Goal: Transaction & Acquisition: Book appointment/travel/reservation

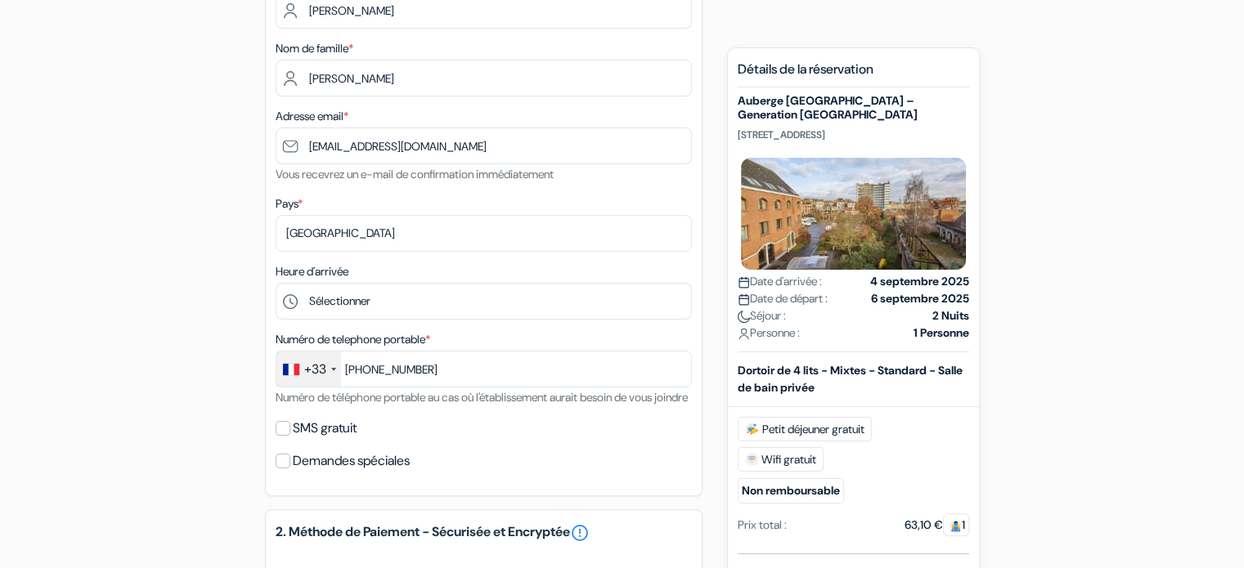
scroll to position [296, 0]
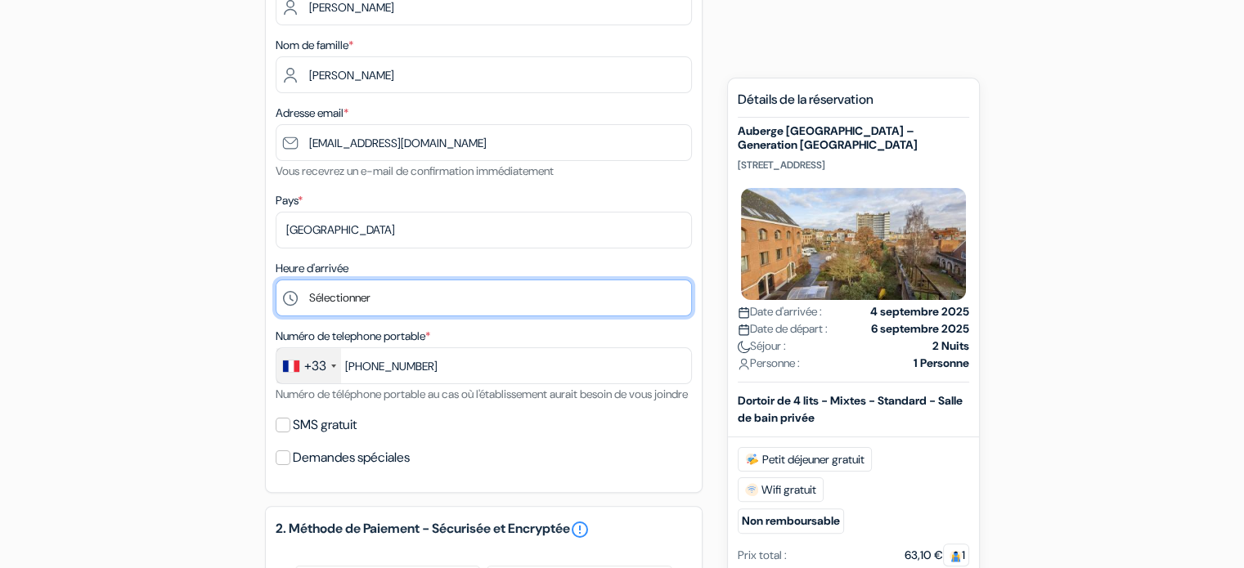
click at [384, 299] on select "Sélectionner 1:00 2:00 3:00 4:00 5:00 6:00 7:00 8:00 9:00 10:00 11:00 12:00 13:…" at bounding box center [484, 298] width 416 height 37
click at [339, 308] on select "Sélectionner 1:00 2:00 3:00 4:00 5:00 6:00 7:00 8:00 9:00 10:00 11:00 12:00 13:…" at bounding box center [484, 298] width 416 height 37
select select "13"
click at [276, 281] on select "Sélectionner 1:00 2:00 3:00 4:00 5:00 6:00 7:00 8:00 9:00 10:00 11:00 12:00 13:…" at bounding box center [484, 298] width 416 height 37
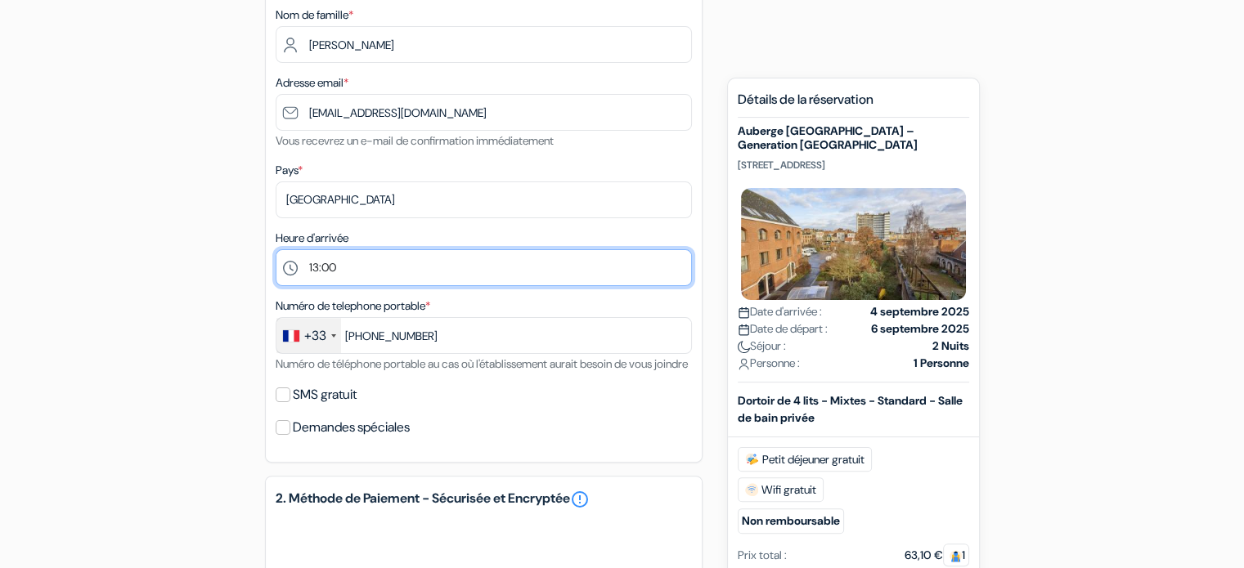
scroll to position [330, 0]
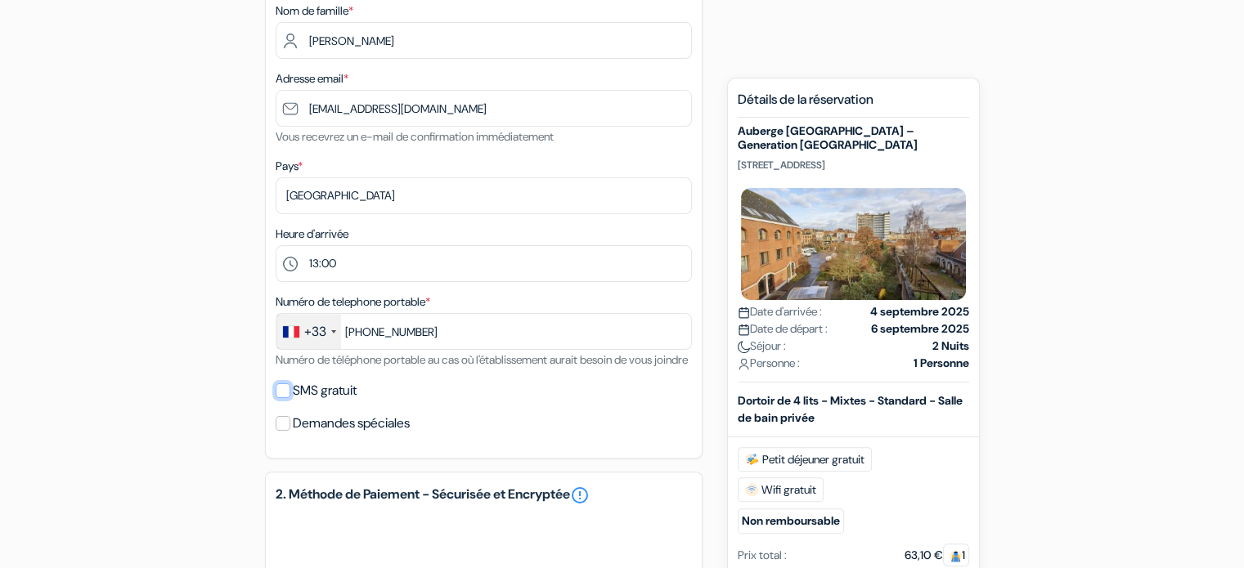
click at [283, 398] on input "SMS gratuit" at bounding box center [283, 391] width 15 height 15
checkbox input "true"
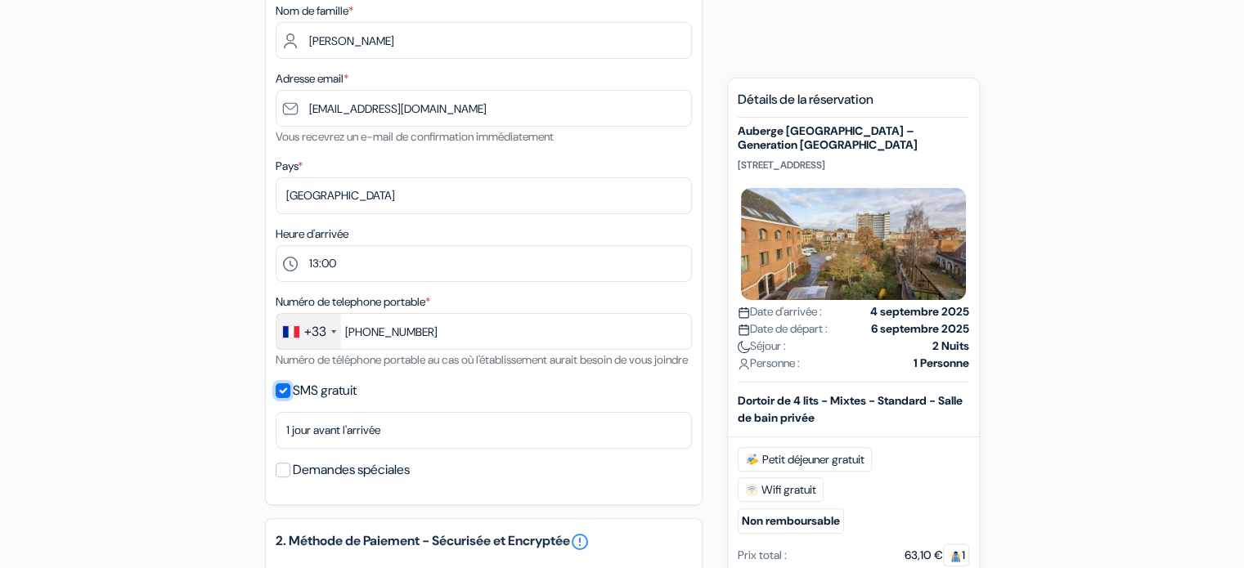
type input "7 69 09 74 60"
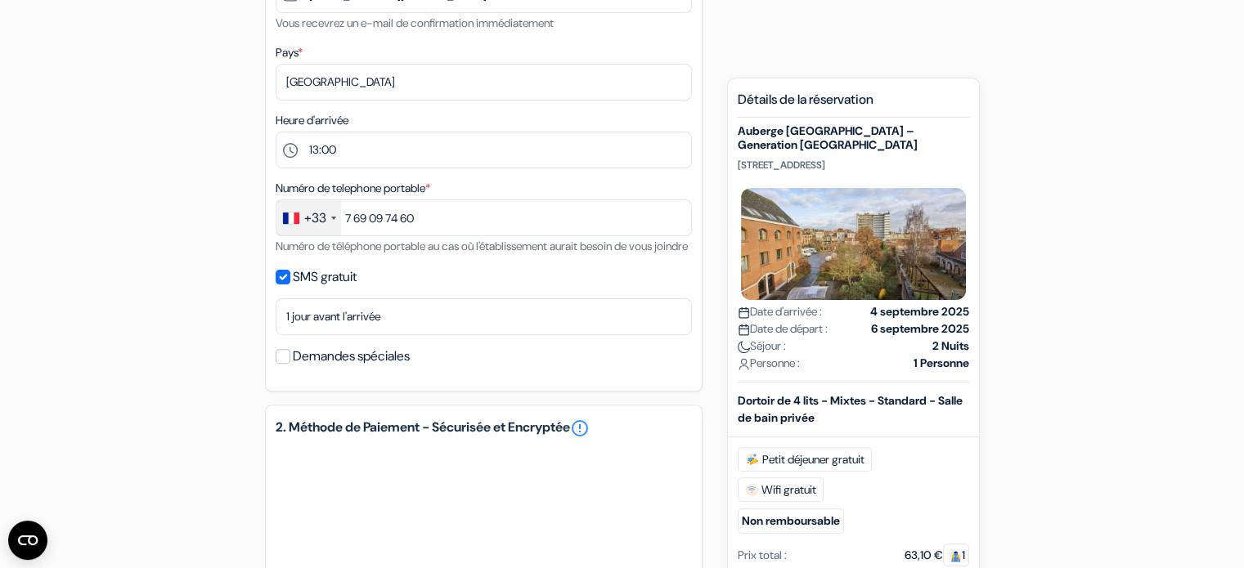
scroll to position [443, 0]
click at [847, 159] on p "[STREET_ADDRESS]" at bounding box center [853, 165] width 231 height 13
copy p "[STREET_ADDRESS]"
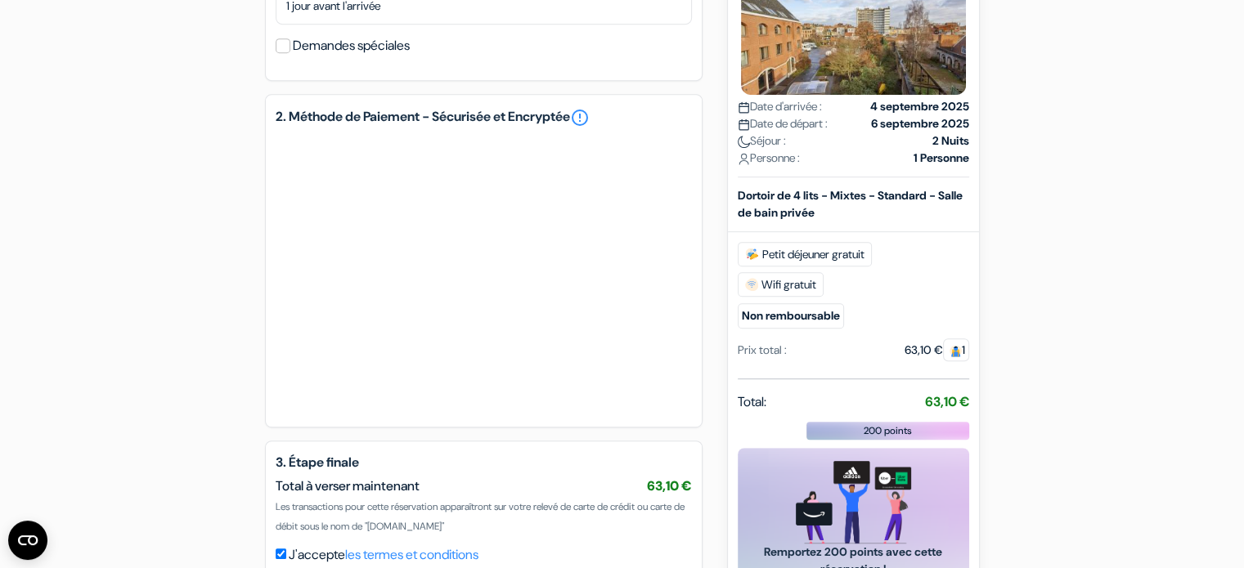
scroll to position [918, 0]
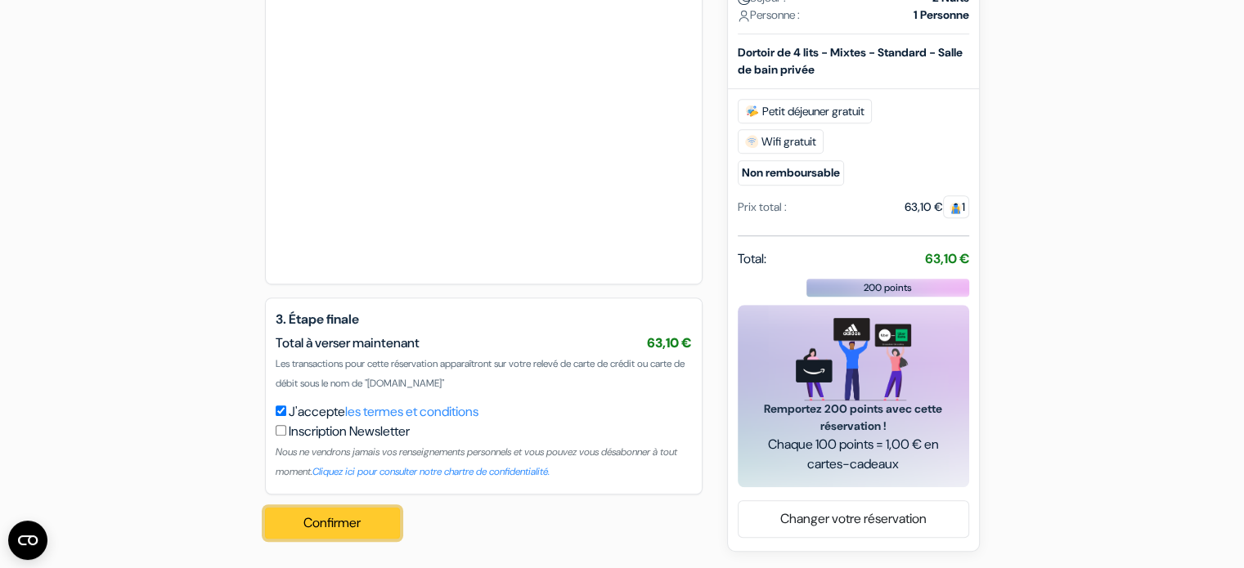
click at [353, 523] on button "Confirmer Loading..." at bounding box center [333, 523] width 136 height 31
